Goal: Information Seeking & Learning: Learn about a topic

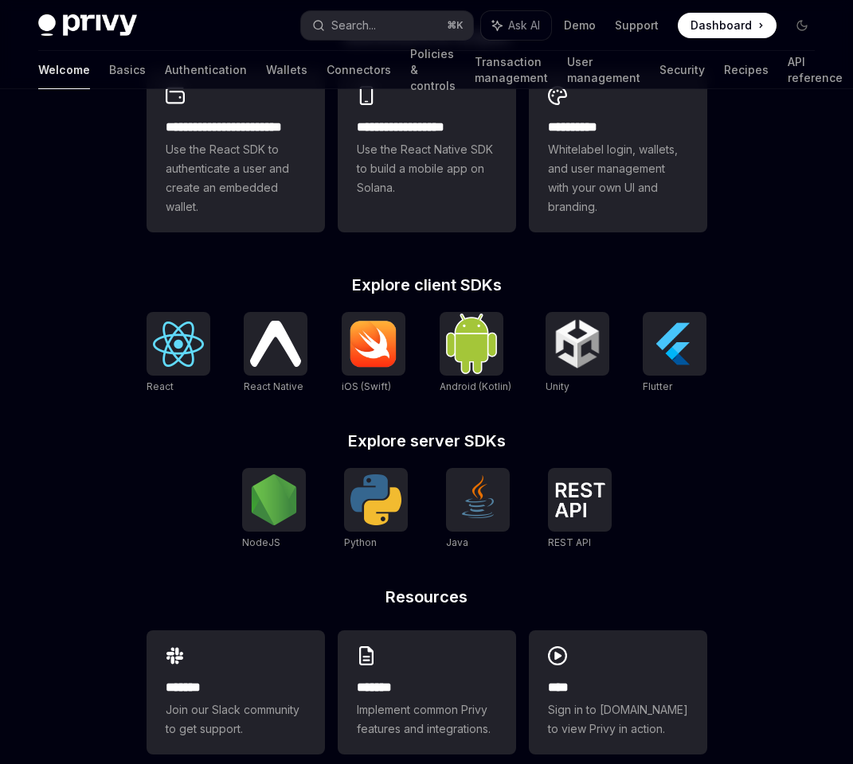
scroll to position [502, 0]
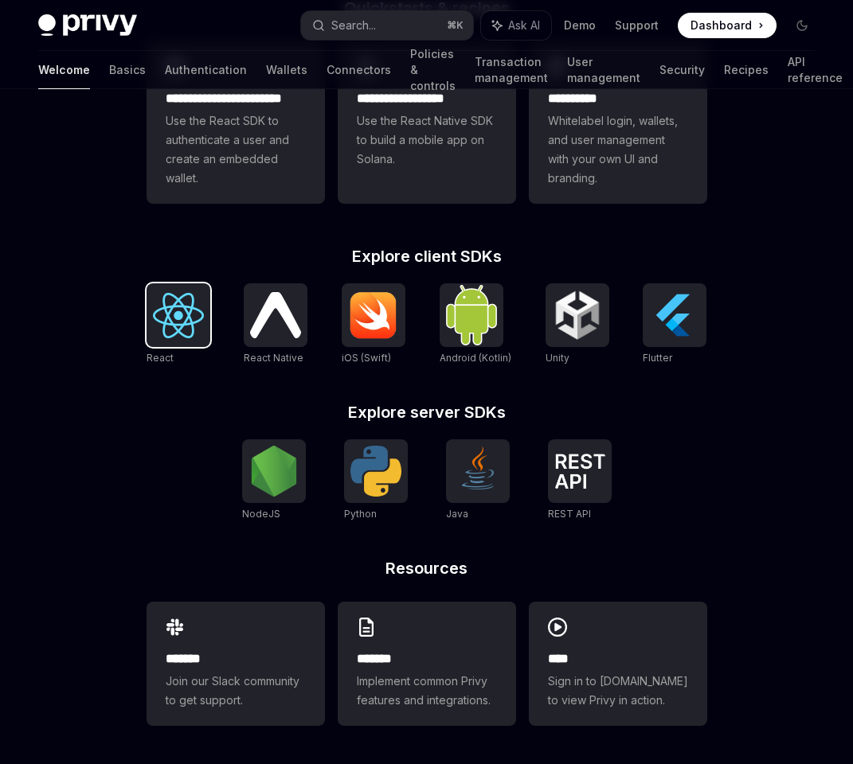
click at [177, 311] on img at bounding box center [178, 315] width 51 height 45
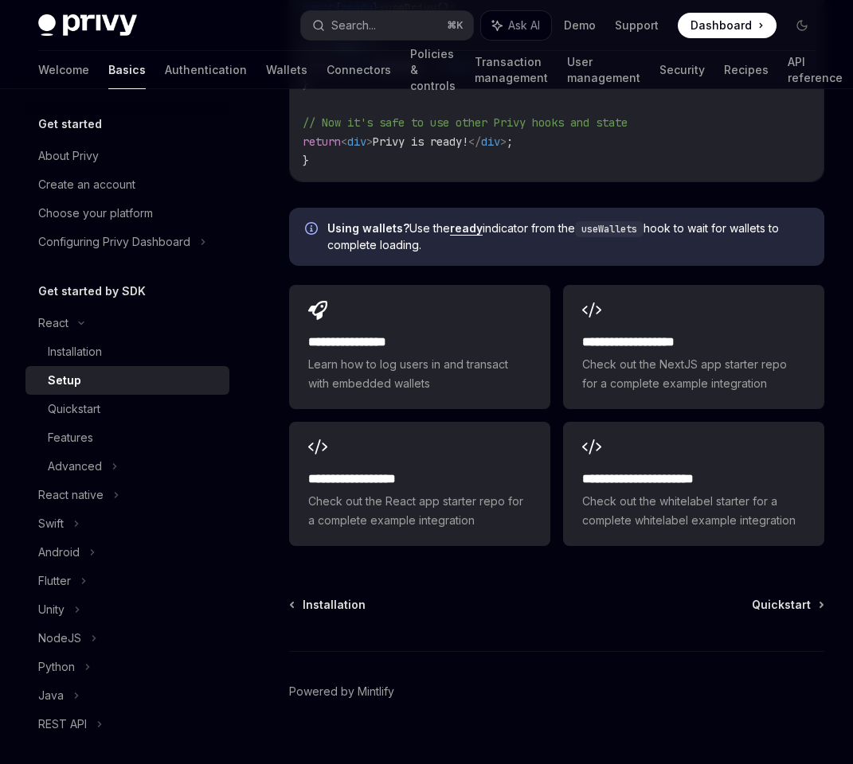
scroll to position [2020, 0]
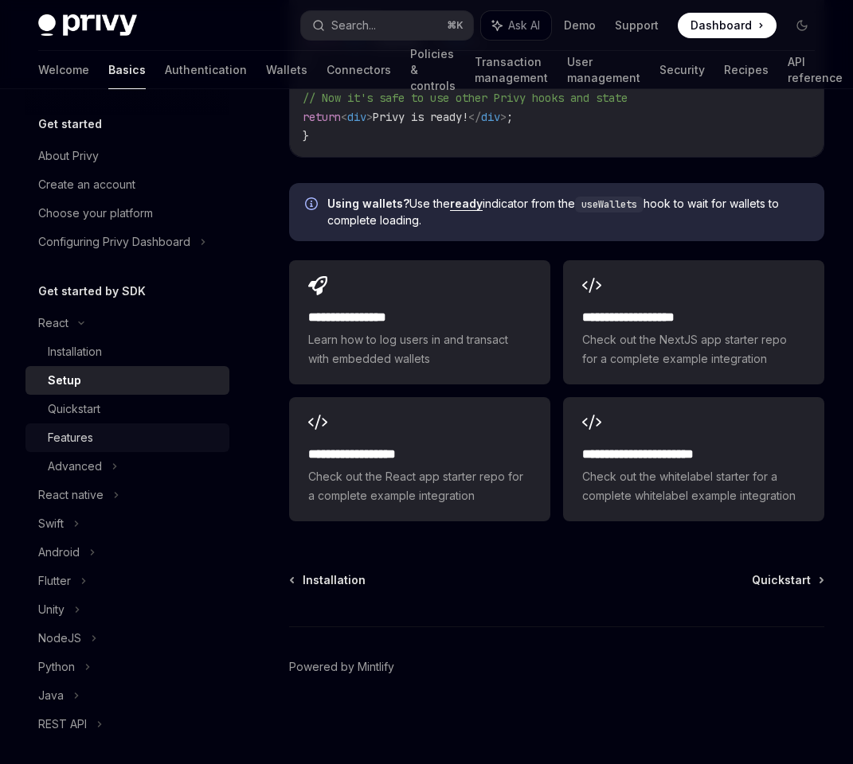
click at [103, 431] on div "Features" at bounding box center [134, 437] width 172 height 19
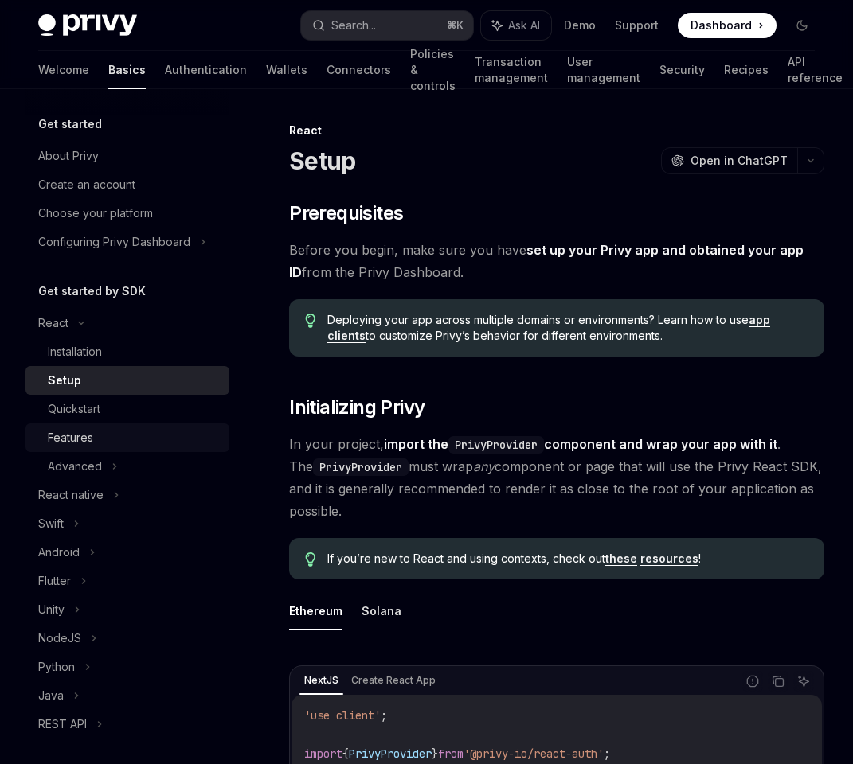
type textarea "*"
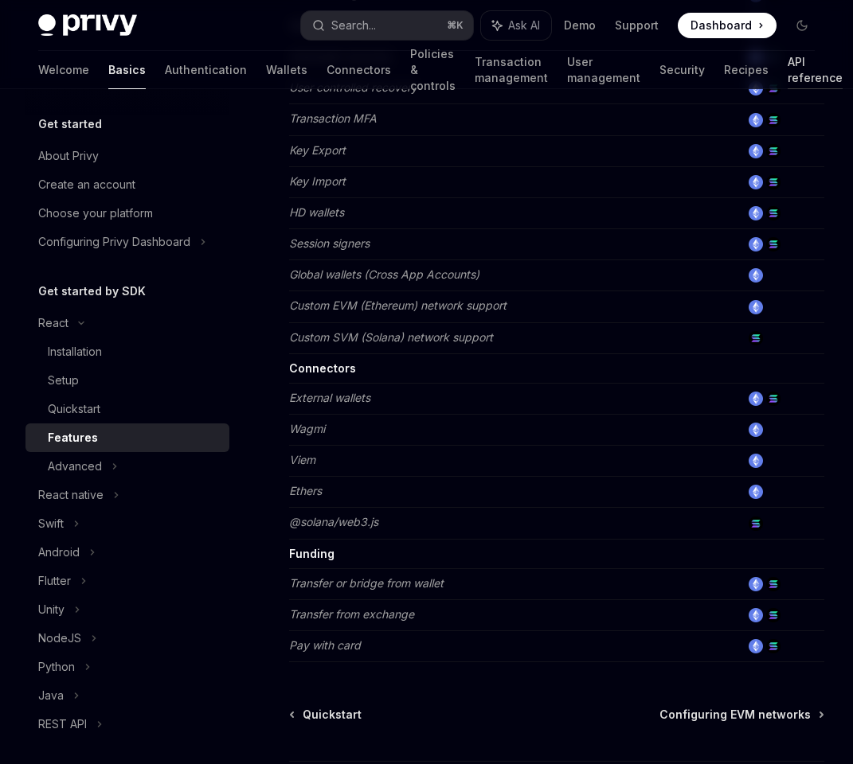
scroll to position [770, 0]
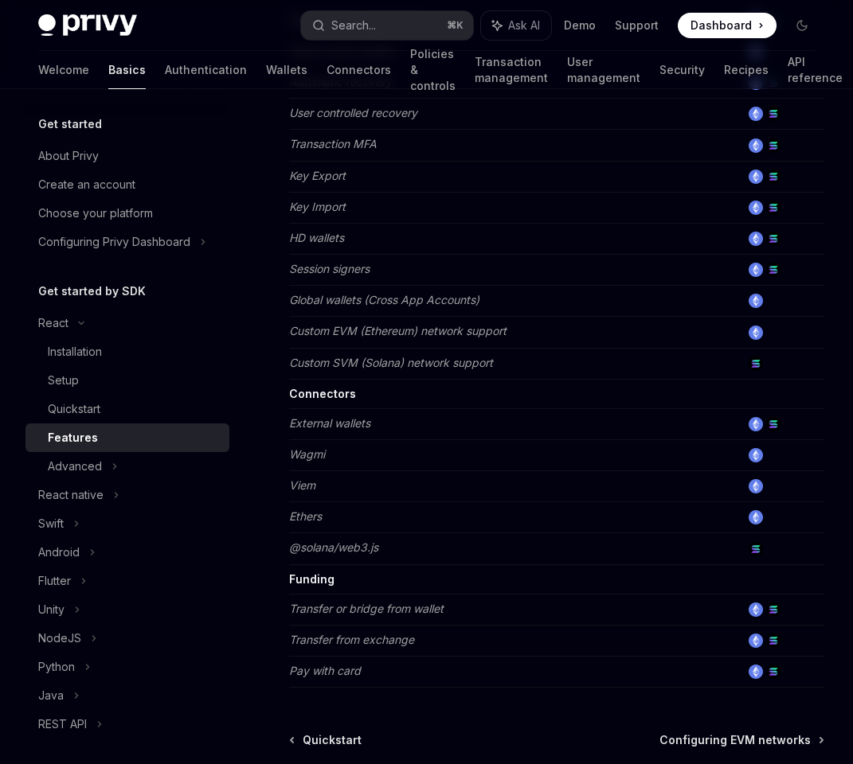
click at [740, 18] on span "Dashboard" at bounding box center [720, 26] width 61 height 16
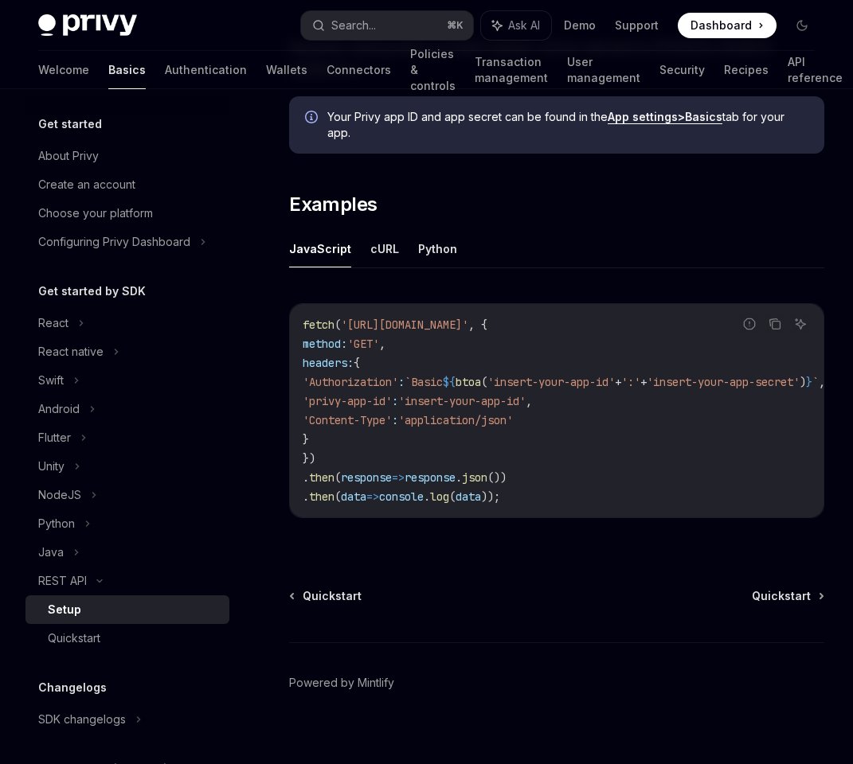
scroll to position [763, 0]
